Goal: Task Accomplishment & Management: Use online tool/utility

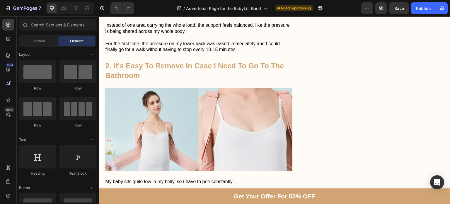
scroll to position [688, 0]
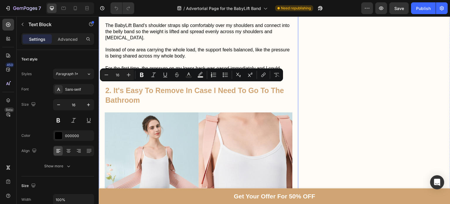
drag, startPoint x: 176, startPoint y: 86, endPoint x: 99, endPoint y: 88, distance: 77.6
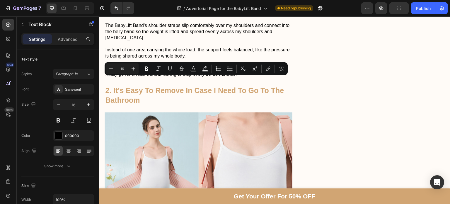
drag, startPoint x: 190, startPoint y: 88, endPoint x: 230, endPoint y: 83, distance: 40.8
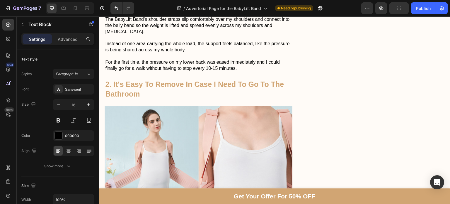
drag, startPoint x: 176, startPoint y: 82, endPoint x: 166, endPoint y: 78, distance: 10.8
click at [25, 23] on icon "button" at bounding box center [22, 24] width 5 height 5
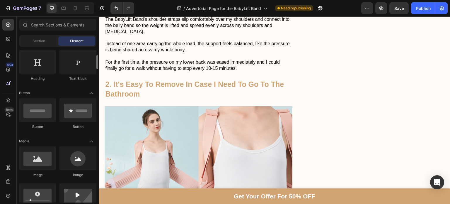
scroll to position [95, 0]
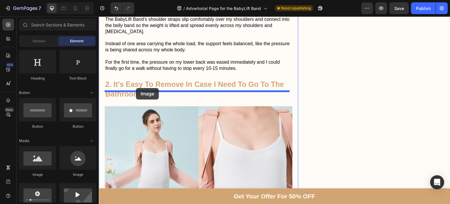
drag, startPoint x: 135, startPoint y: 173, endPoint x: 136, endPoint y: 88, distance: 85.2
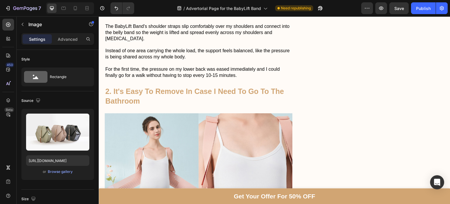
scroll to position [735, 0]
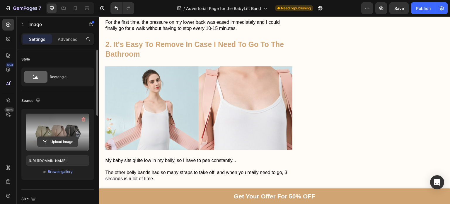
click at [70, 141] on input "file" at bounding box center [57, 141] width 40 height 10
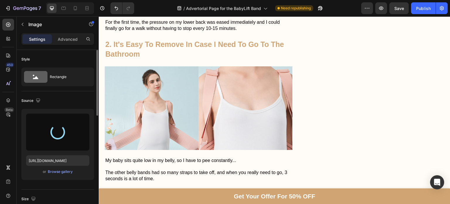
type input "[URL][DOMAIN_NAME]"
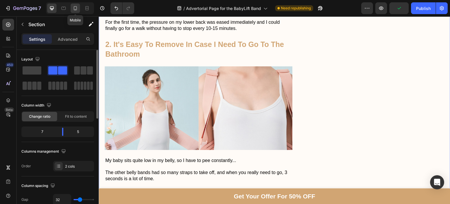
click at [80, 11] on div at bounding box center [75, 8] width 9 height 9
type input "0"
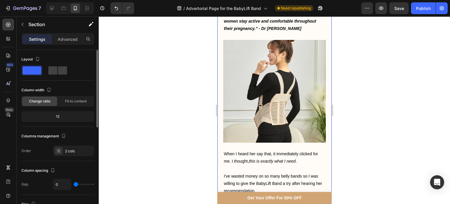
scroll to position [518, 0]
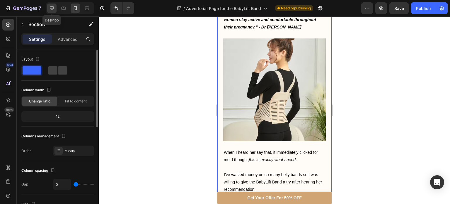
click at [47, 9] on div at bounding box center [51, 8] width 9 height 9
type input "32"
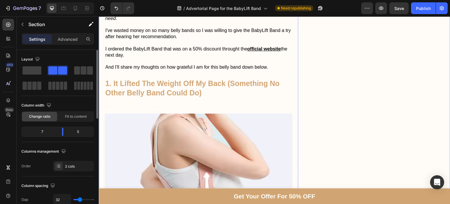
scroll to position [764, 0]
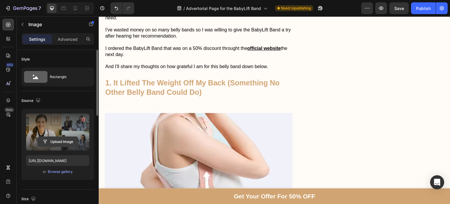
click at [53, 143] on input "file" at bounding box center [57, 141] width 40 height 10
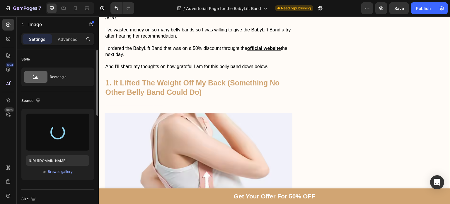
type input "[URL][DOMAIN_NAME]"
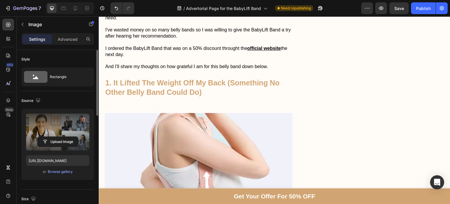
scroll to position [749, 0]
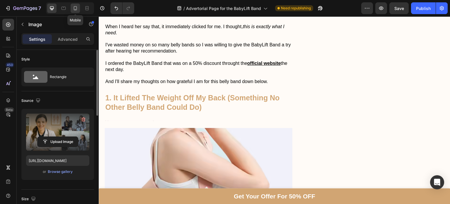
click at [71, 10] on div at bounding box center [75, 8] width 9 height 9
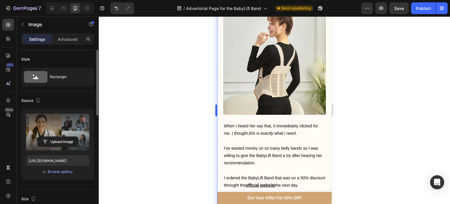
scroll to position [544, 0]
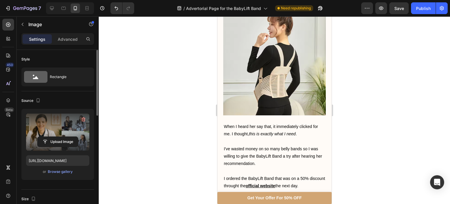
click at [361, 137] on div at bounding box center [274, 109] width 351 height 187
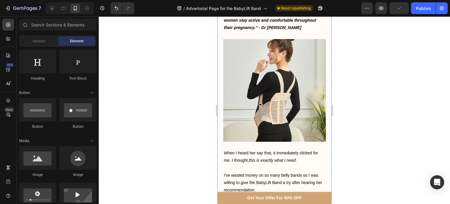
scroll to position [518, 0]
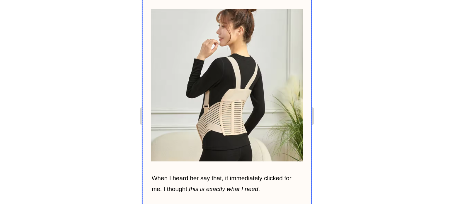
click at [200, 101] on div at bounding box center [274, 109] width 351 height 187
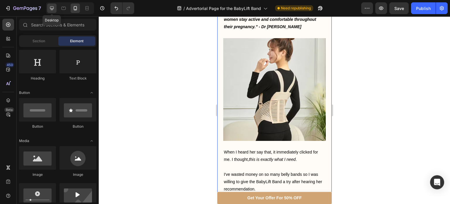
click at [51, 7] on icon at bounding box center [52, 8] width 6 height 6
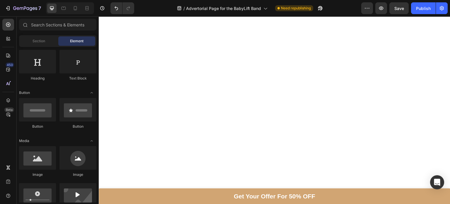
scroll to position [2411, 0]
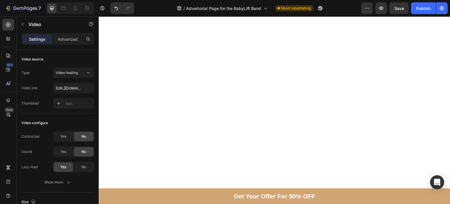
scroll to position [2523, 0]
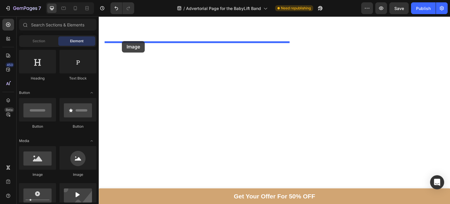
drag, startPoint x: 145, startPoint y: 168, endPoint x: 122, endPoint y: 40, distance: 130.8
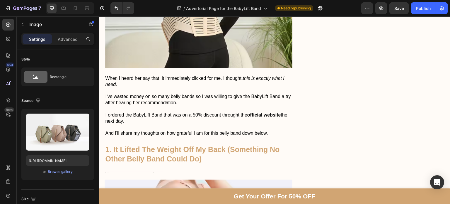
scroll to position [684, 0]
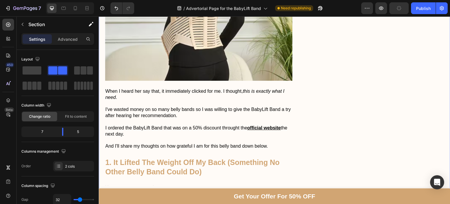
scroll to position [685, 0]
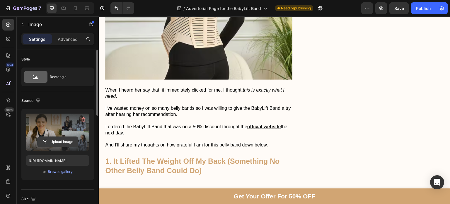
click at [68, 144] on input "file" at bounding box center [57, 141] width 40 height 10
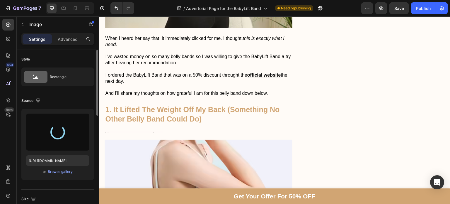
scroll to position [738, 0]
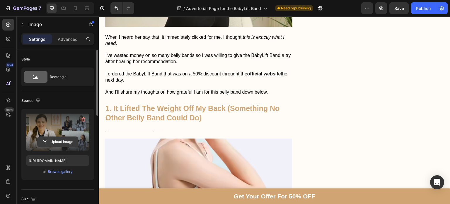
click at [48, 137] on input "file" at bounding box center [57, 141] width 40 height 10
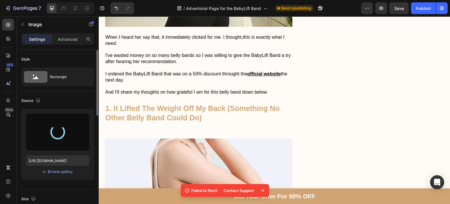
click at [265, 192] on icon at bounding box center [263, 190] width 6 height 6
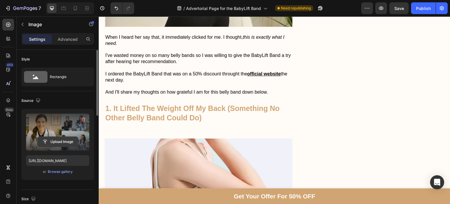
click at [60, 143] on input "file" at bounding box center [57, 141] width 40 height 10
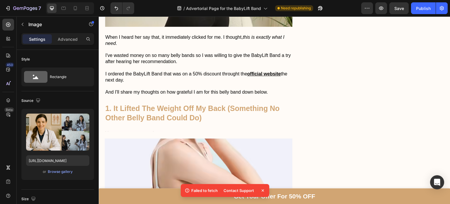
click at [263, 187] on icon at bounding box center [263, 190] width 6 height 6
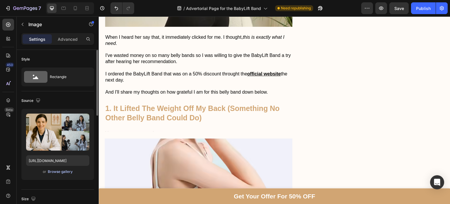
click at [69, 169] on div "Browse gallery" at bounding box center [60, 171] width 25 height 5
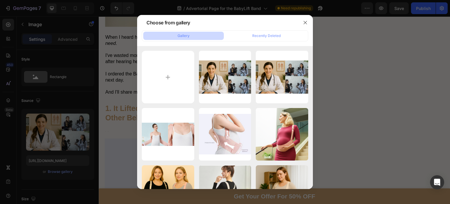
click at [89, 177] on div at bounding box center [225, 102] width 450 height 204
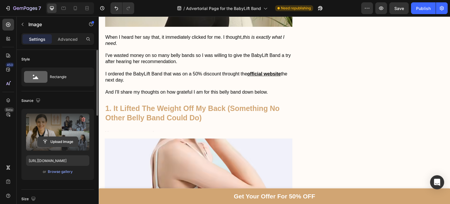
click at [61, 139] on input "file" at bounding box center [57, 141] width 40 height 10
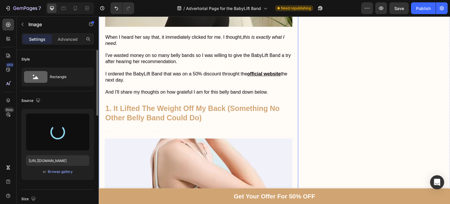
type input "[URL][DOMAIN_NAME]"
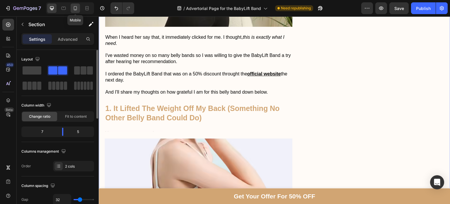
click at [74, 10] on icon at bounding box center [75, 8] width 3 height 4
type input "0"
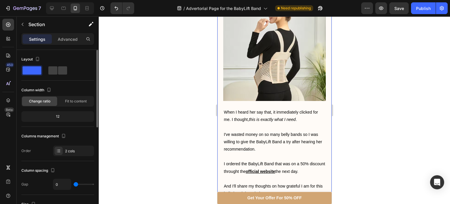
scroll to position [545, 0]
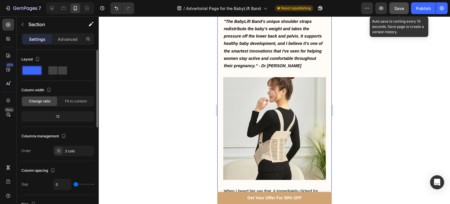
click at [391, 7] on button "Save" at bounding box center [398, 8] width 19 height 12
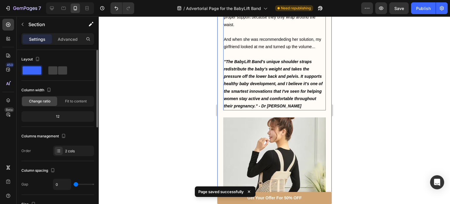
scroll to position [502, 0]
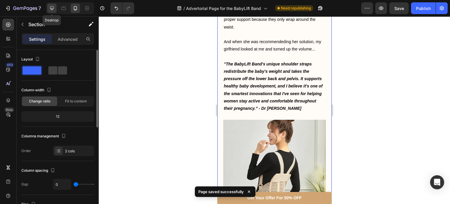
click at [56, 8] on div at bounding box center [51, 8] width 9 height 9
type input "32"
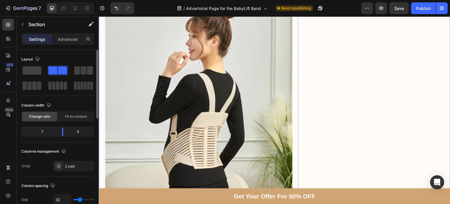
scroll to position [695, 0]
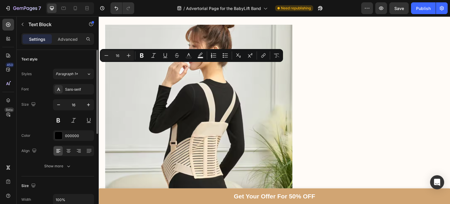
copy p "Her name was [PERSON_NAME], she's based in [GEOGRAPHIC_DATA], and was introduce…"
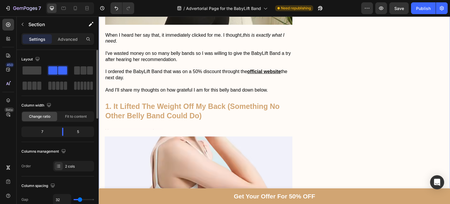
scroll to position [934, 0]
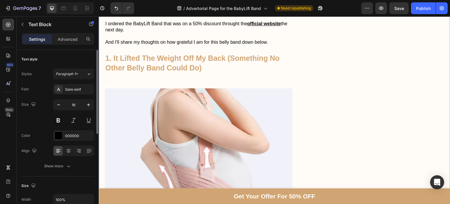
click at [351, 69] on div "Don't Let Back Pain Hold You Back Heading Image safe for your growing baby easy…" at bounding box center [379, 198] width 143 height 2140
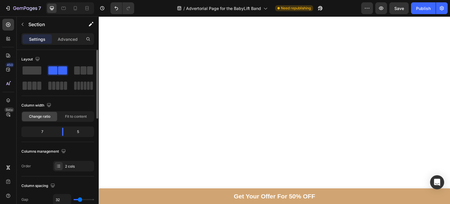
scroll to position [2660, 0]
